Goal: Task Accomplishment & Management: Use online tool/utility

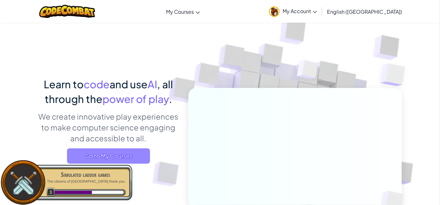
click at [137, 157] on span "Go to My Courses" at bounding box center [108, 155] width 83 height 15
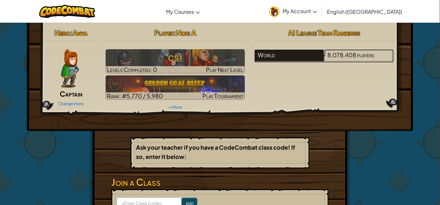
click at [264, 51] on div "World" at bounding box center [289, 55] width 70 height 12
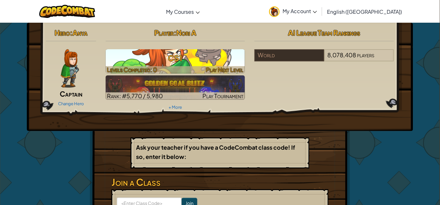
click at [186, 61] on h3 "CS1" at bounding box center [176, 58] width 140 height 14
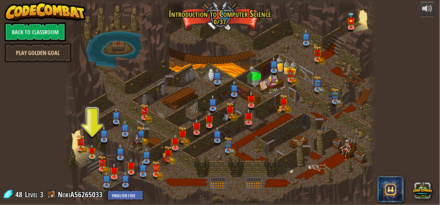
click at [51, 46] on link "Play Golden Goal" at bounding box center [37, 52] width 67 height 19
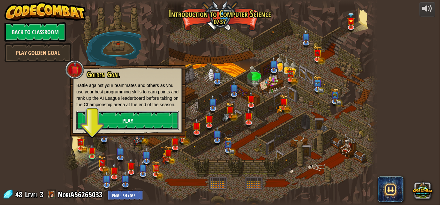
click at [143, 115] on link "Play" at bounding box center [127, 120] width 103 height 19
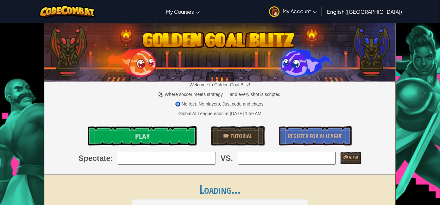
click at [143, 115] on div "Global AI League ends at [DATE] 1:59 AM" at bounding box center [219, 113] width 351 height 6
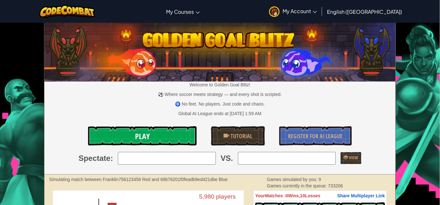
click at [152, 128] on link "Play" at bounding box center [142, 135] width 108 height 19
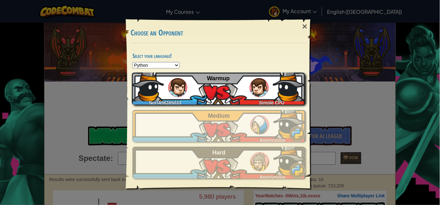
click at [249, 92] on div "NoriA56265033 Simple CPU Warmup" at bounding box center [218, 88] width 173 height 32
